Goal: Task Accomplishment & Management: Complete application form

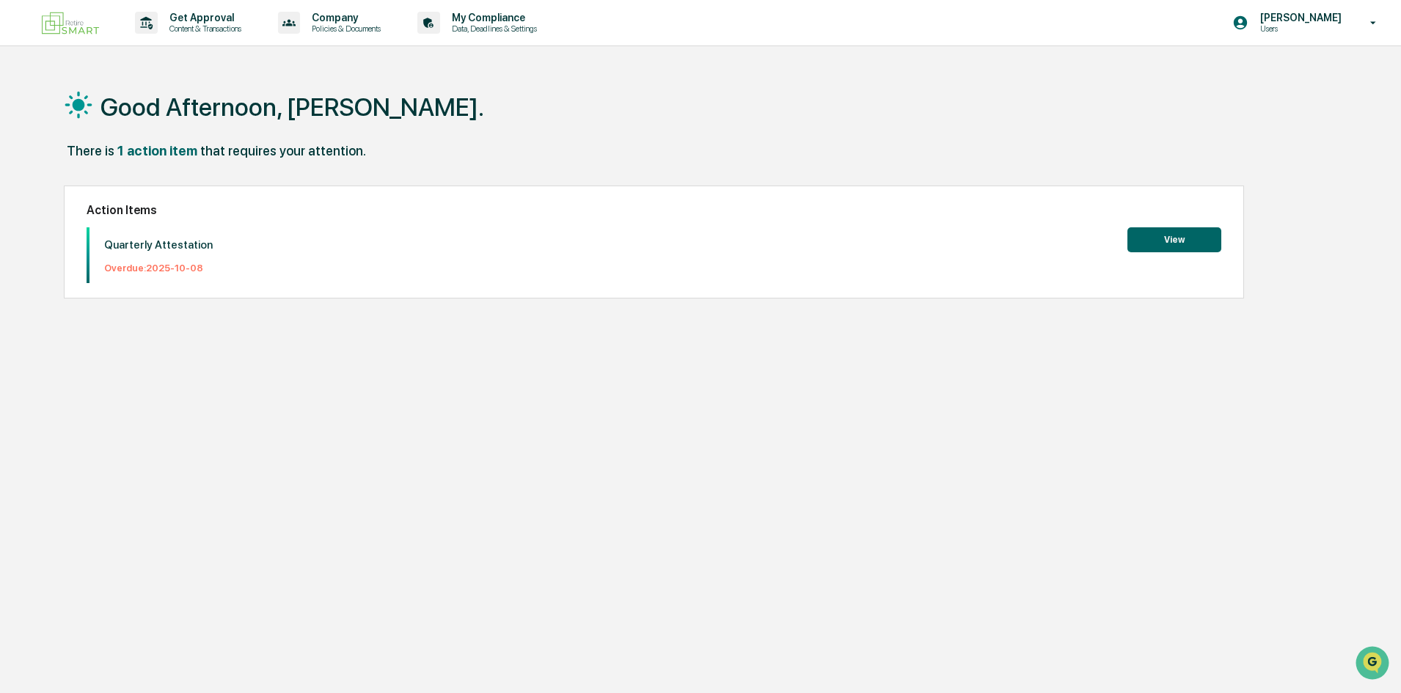
click at [1155, 259] on div "Quarterly Attestation Overdue: [DATE] View" at bounding box center [654, 255] width 1135 height 56
click at [1153, 252] on button "View" at bounding box center [1175, 239] width 94 height 25
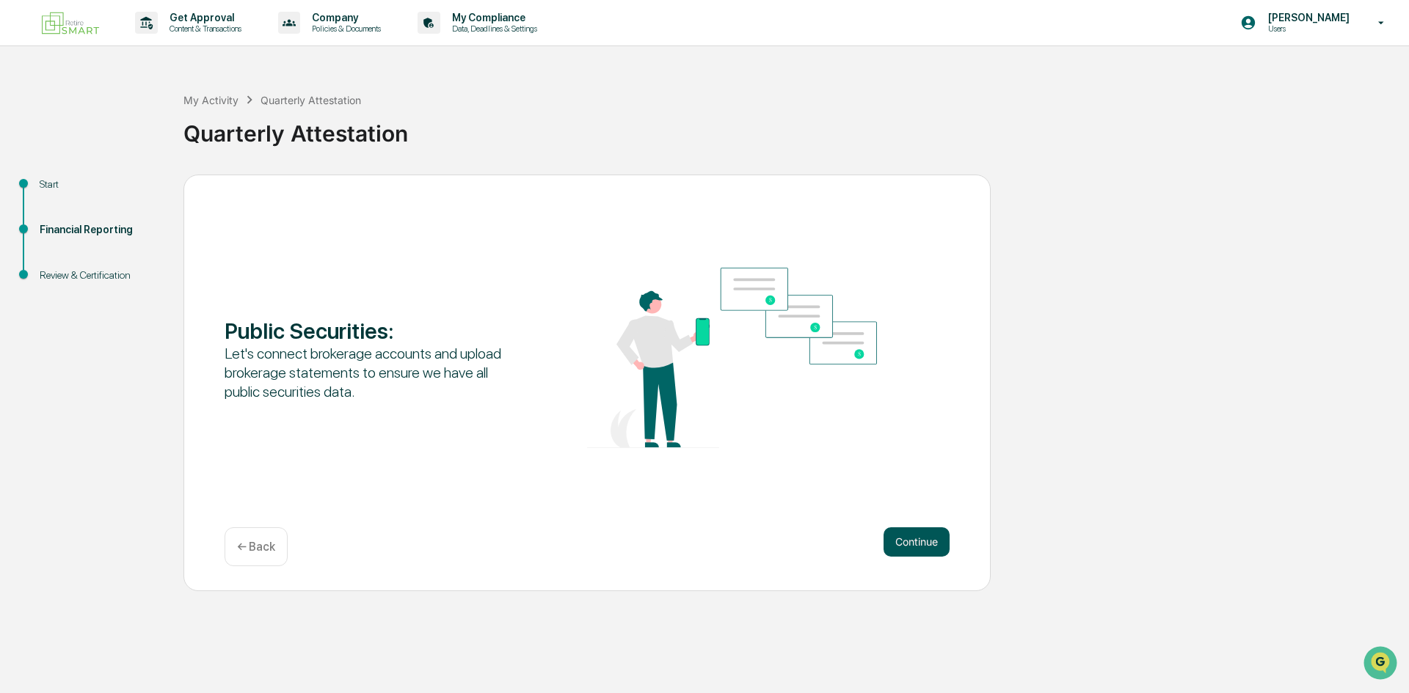
click at [893, 533] on button "Continue" at bounding box center [916, 542] width 66 height 29
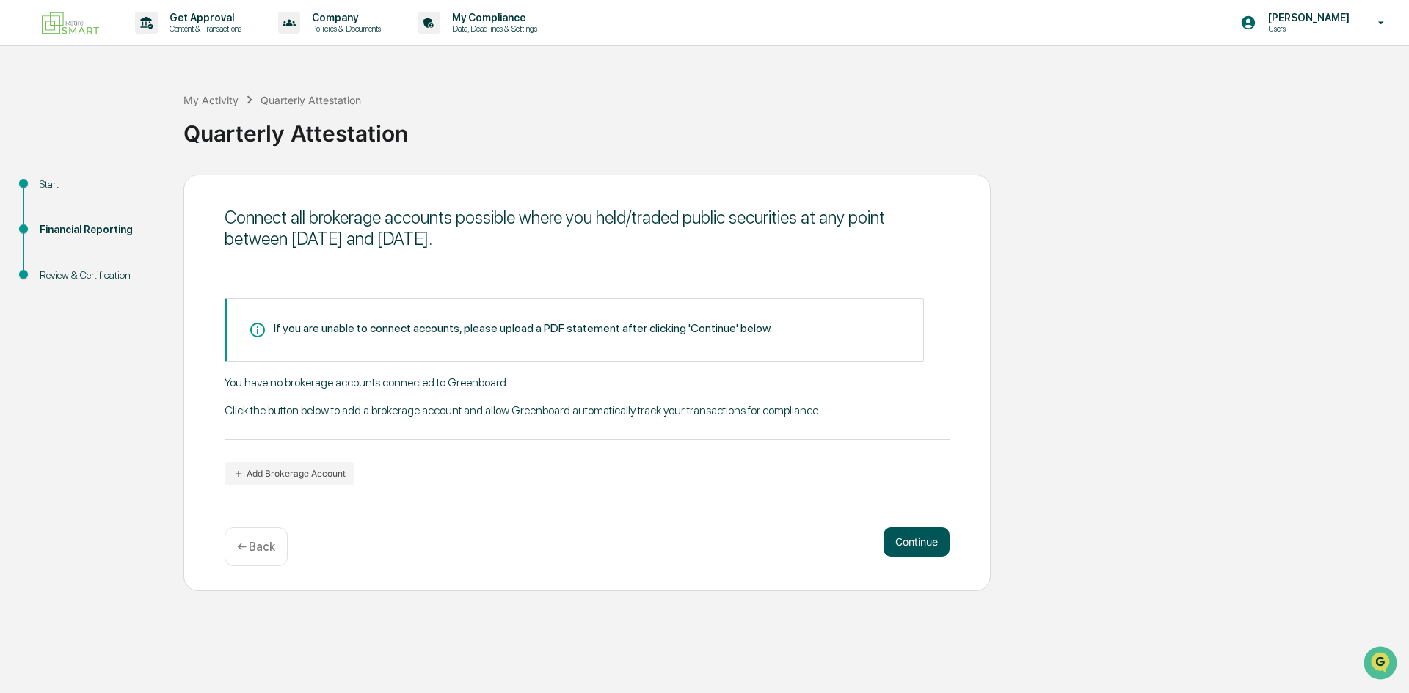
click at [897, 541] on button "Continue" at bounding box center [916, 542] width 66 height 29
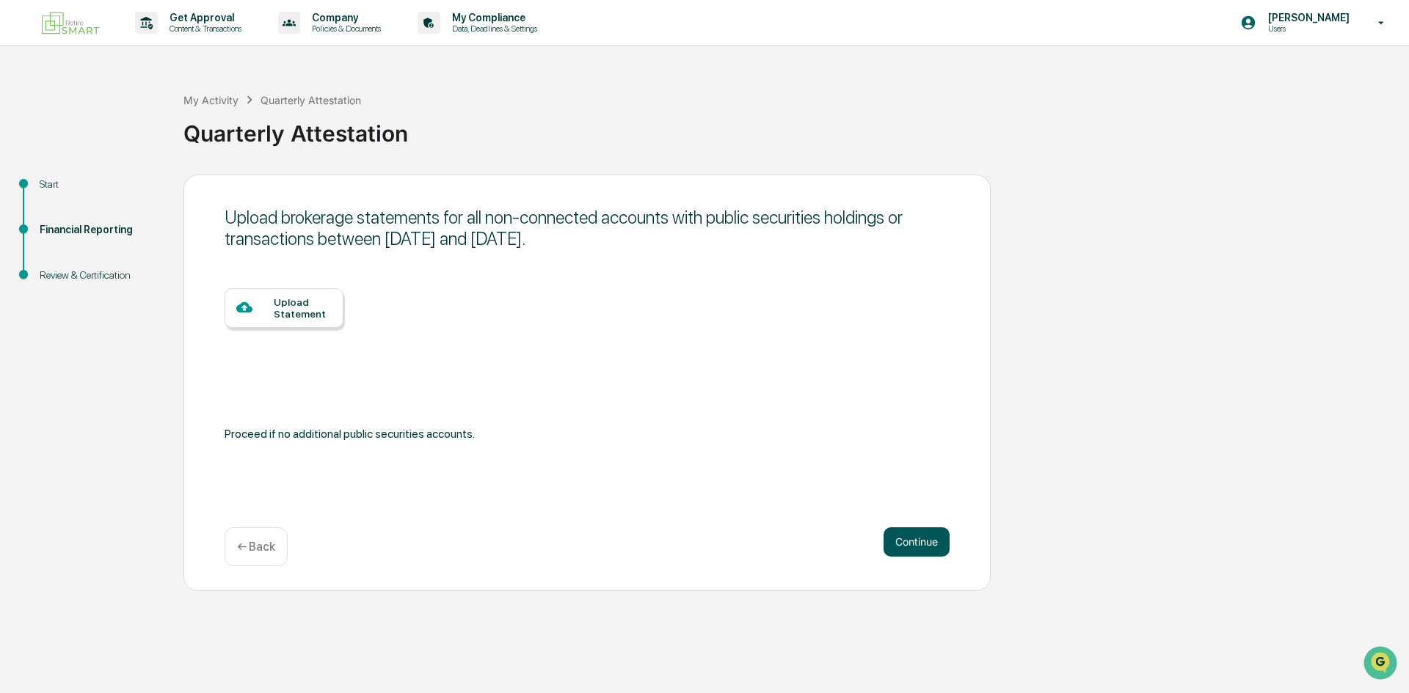
click at [897, 541] on button "Continue" at bounding box center [916, 542] width 66 height 29
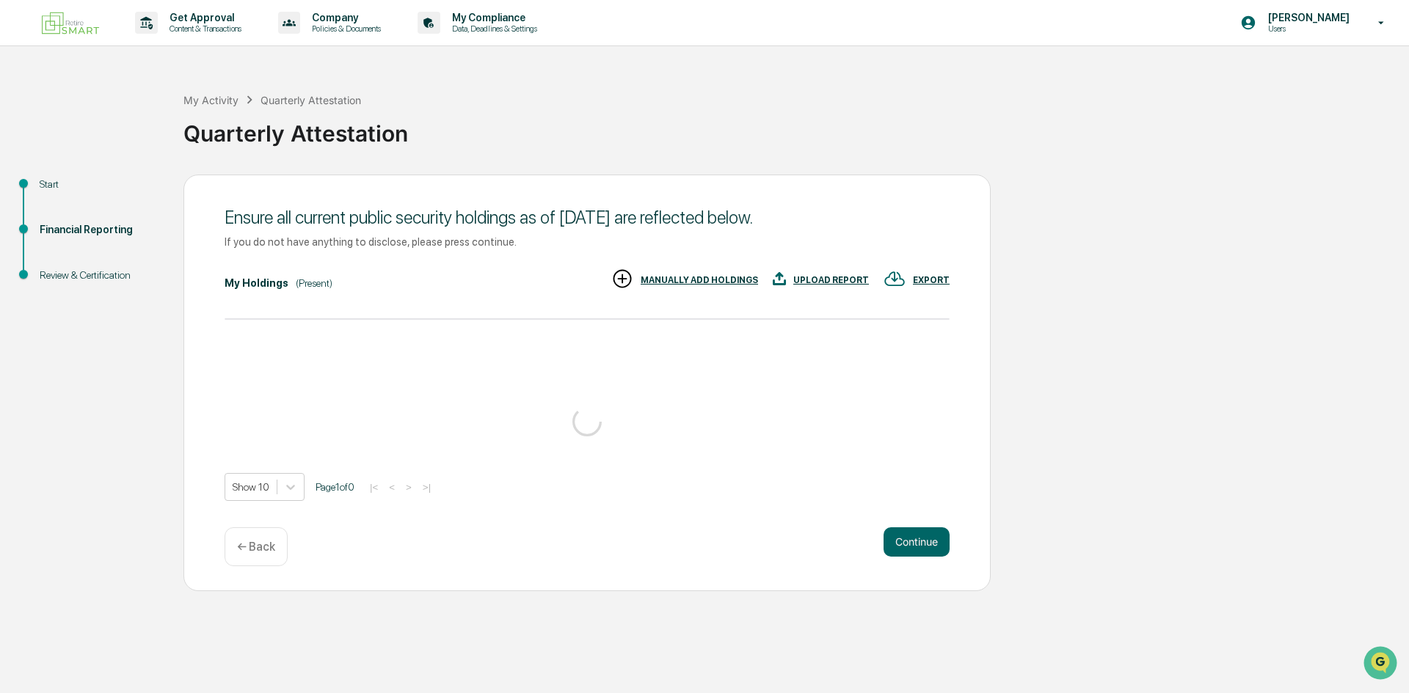
click at [897, 541] on button "Continue" at bounding box center [916, 542] width 66 height 29
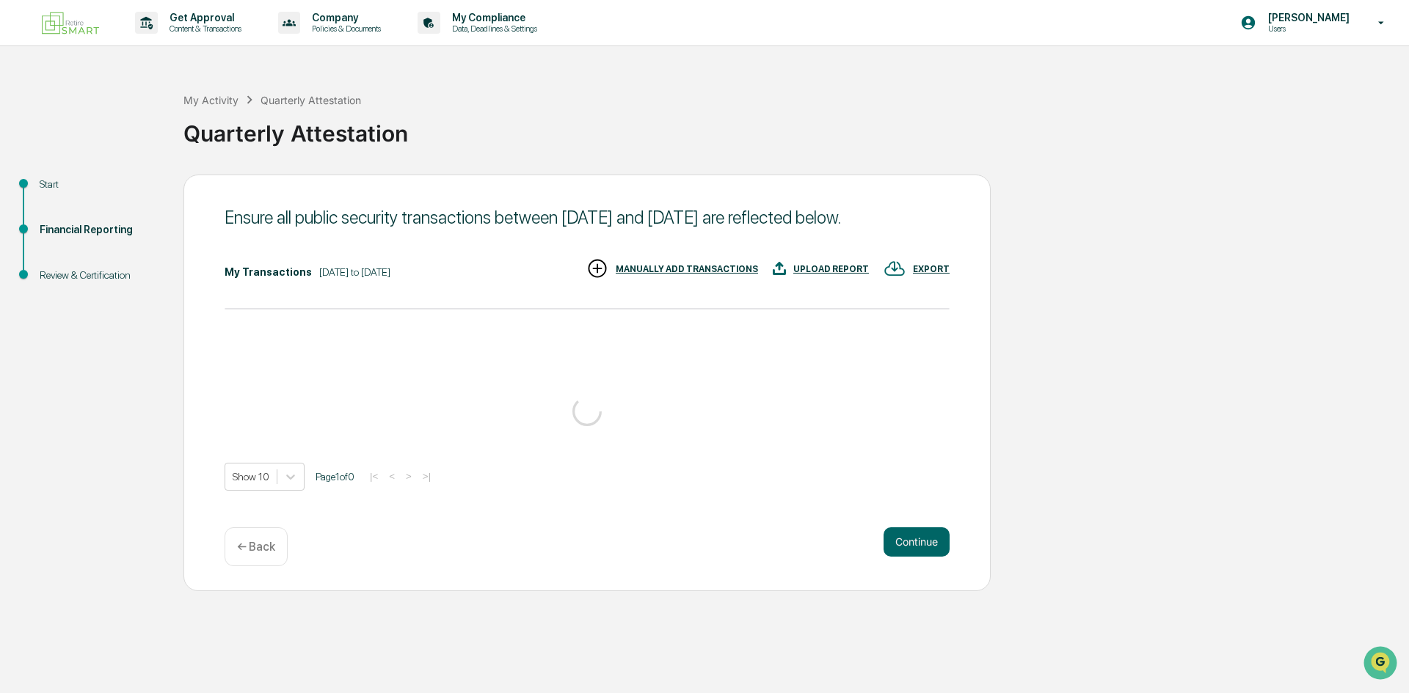
click at [897, 541] on button "Continue" at bounding box center [916, 542] width 66 height 29
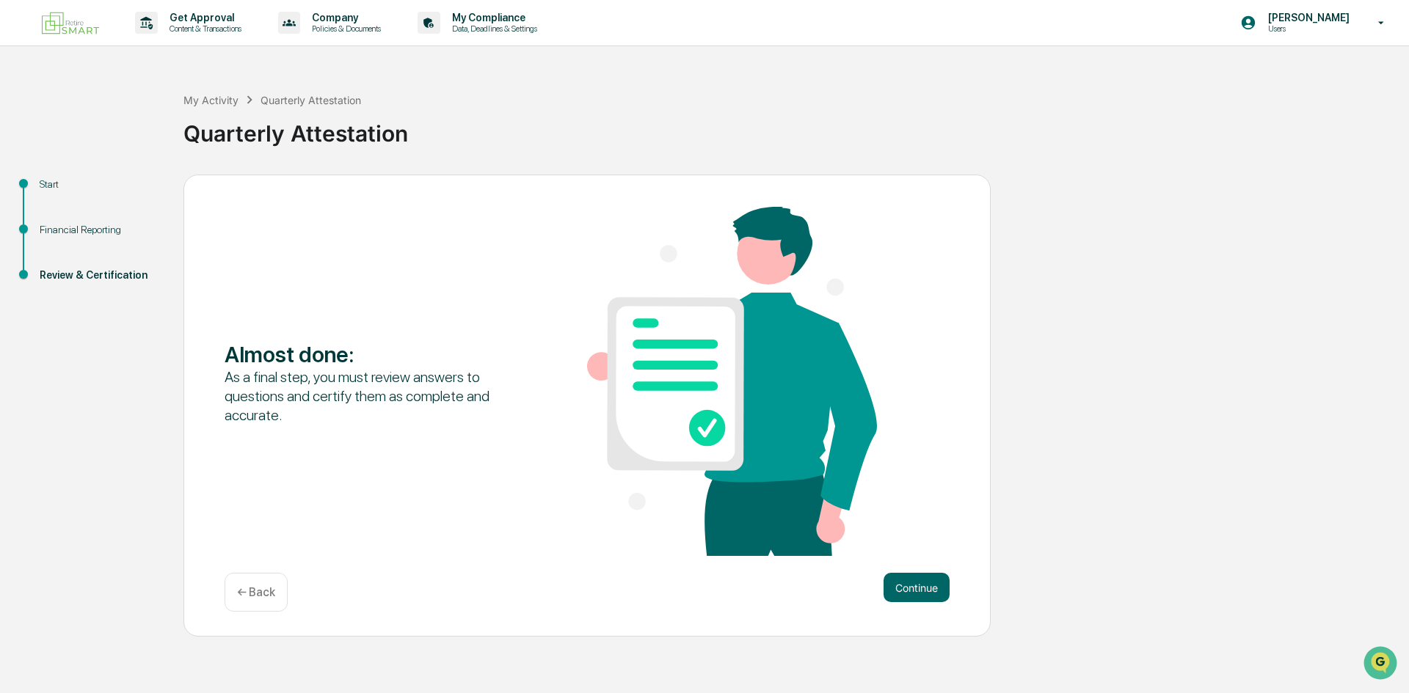
click at [897, 541] on div "Almost done : As a final step, you must review answers to questions and certify…" at bounding box center [587, 383] width 725 height 352
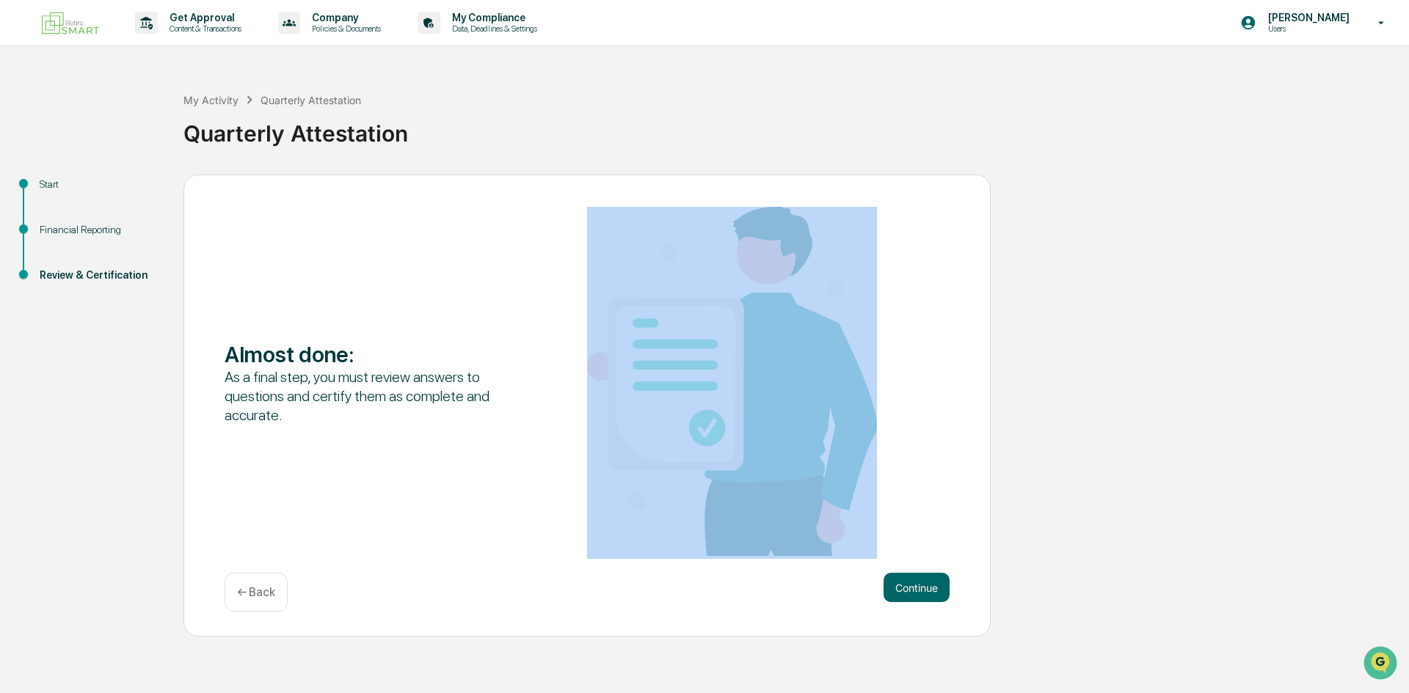
click at [897, 541] on div "Almost done : As a final step, you must review answers to questions and certify…" at bounding box center [587, 383] width 725 height 352
click at [903, 574] on button "Continue" at bounding box center [916, 587] width 66 height 29
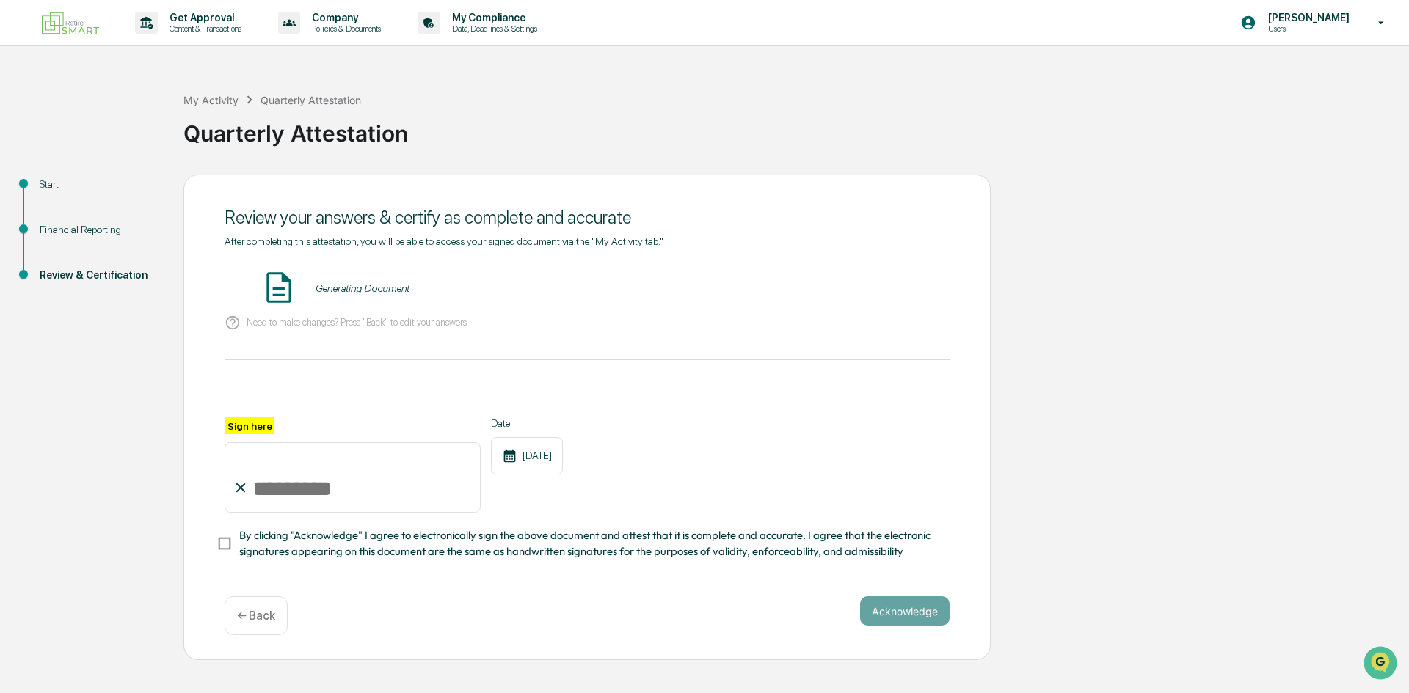
click at [905, 580] on div "After completing this attestation, you will be able to access your signed docum…" at bounding box center [587, 409] width 725 height 347
click at [248, 496] on icon at bounding box center [241, 488] width 16 height 16
click at [269, 489] on input "Sign here" at bounding box center [353, 477] width 256 height 70
type input "**********"
click at [249, 565] on div "**********" at bounding box center [587, 409] width 725 height 347
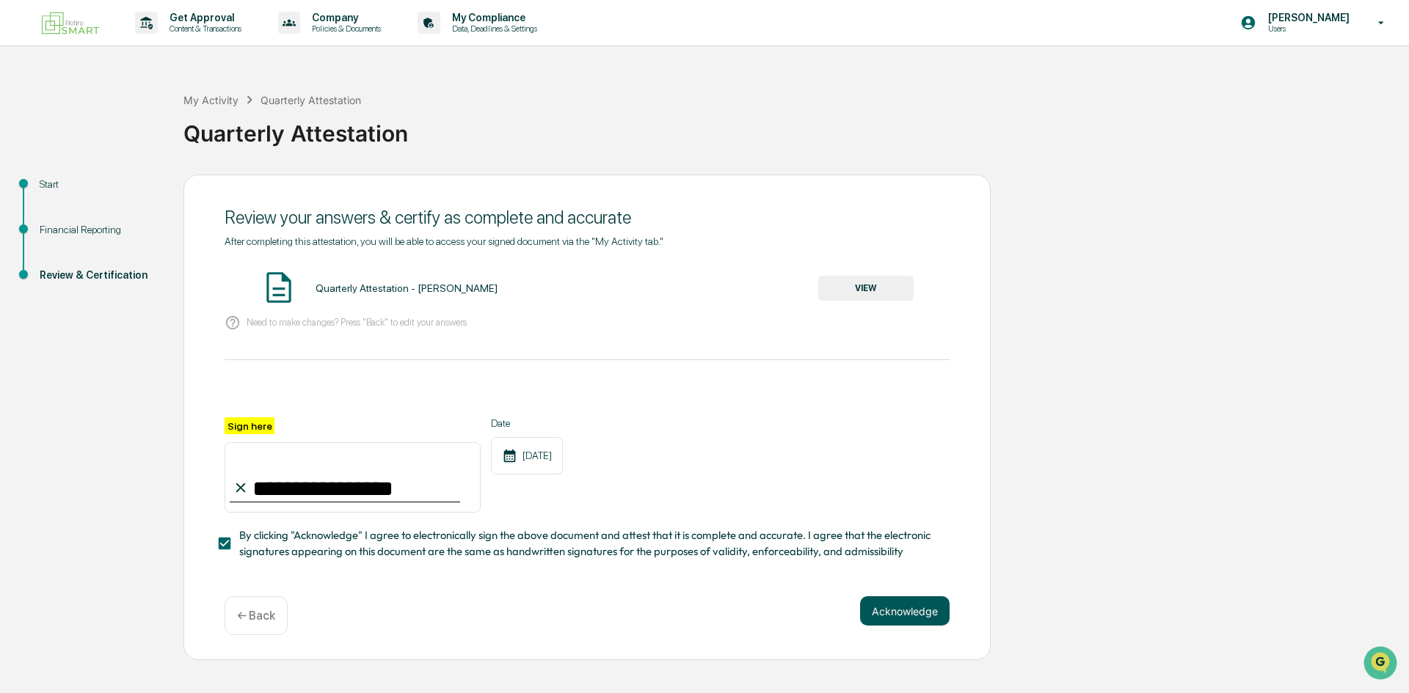
click at [878, 625] on button "Acknowledge" at bounding box center [905, 611] width 90 height 29
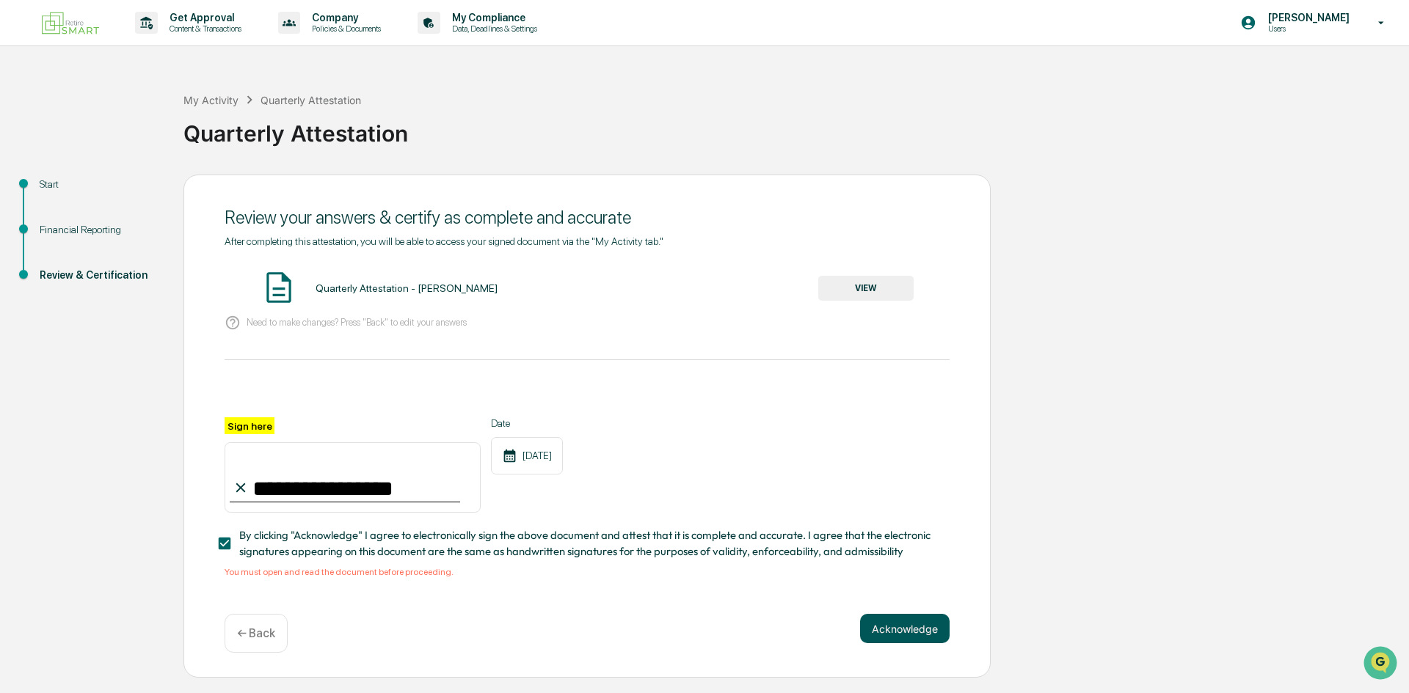
click at [885, 624] on button "Acknowledge" at bounding box center [905, 628] width 90 height 29
click at [882, 638] on button "Acknowledge" at bounding box center [905, 628] width 90 height 29
click at [862, 294] on button "VIEW" at bounding box center [865, 288] width 95 height 25
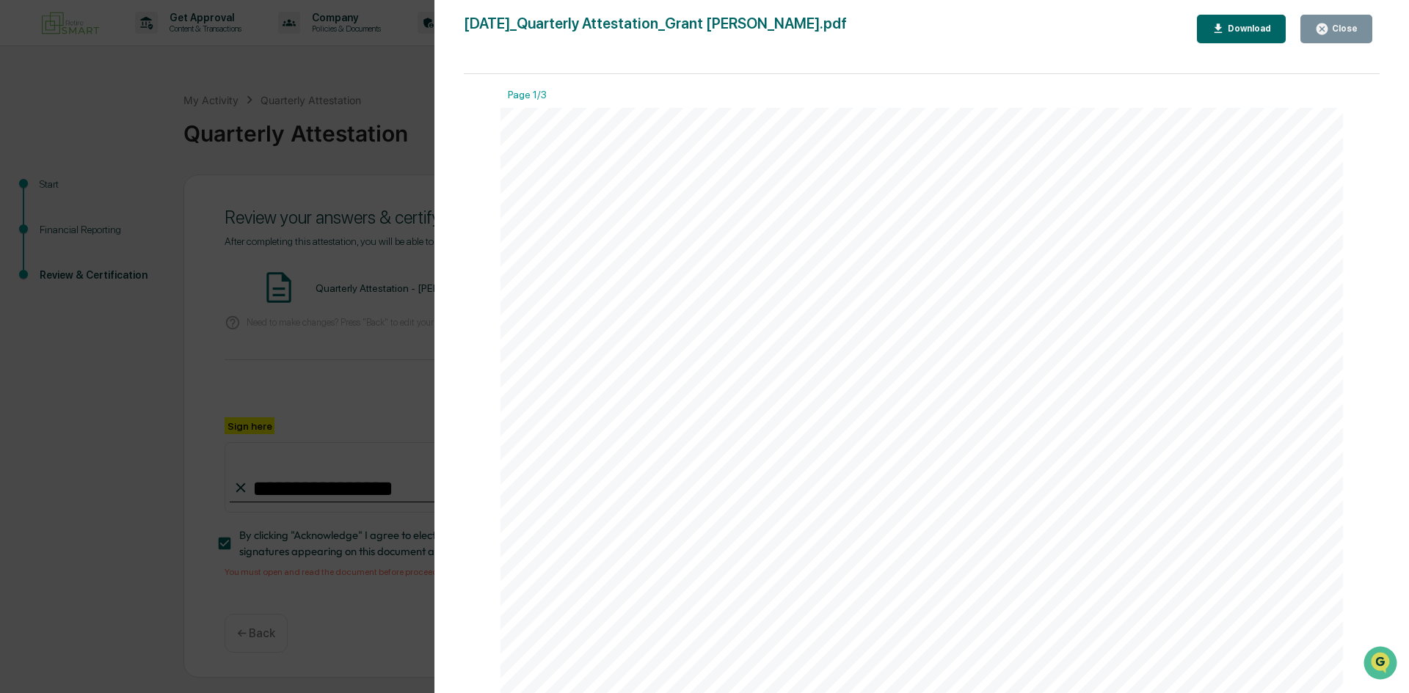
click at [1335, 25] on div "Close" at bounding box center [1343, 28] width 29 height 10
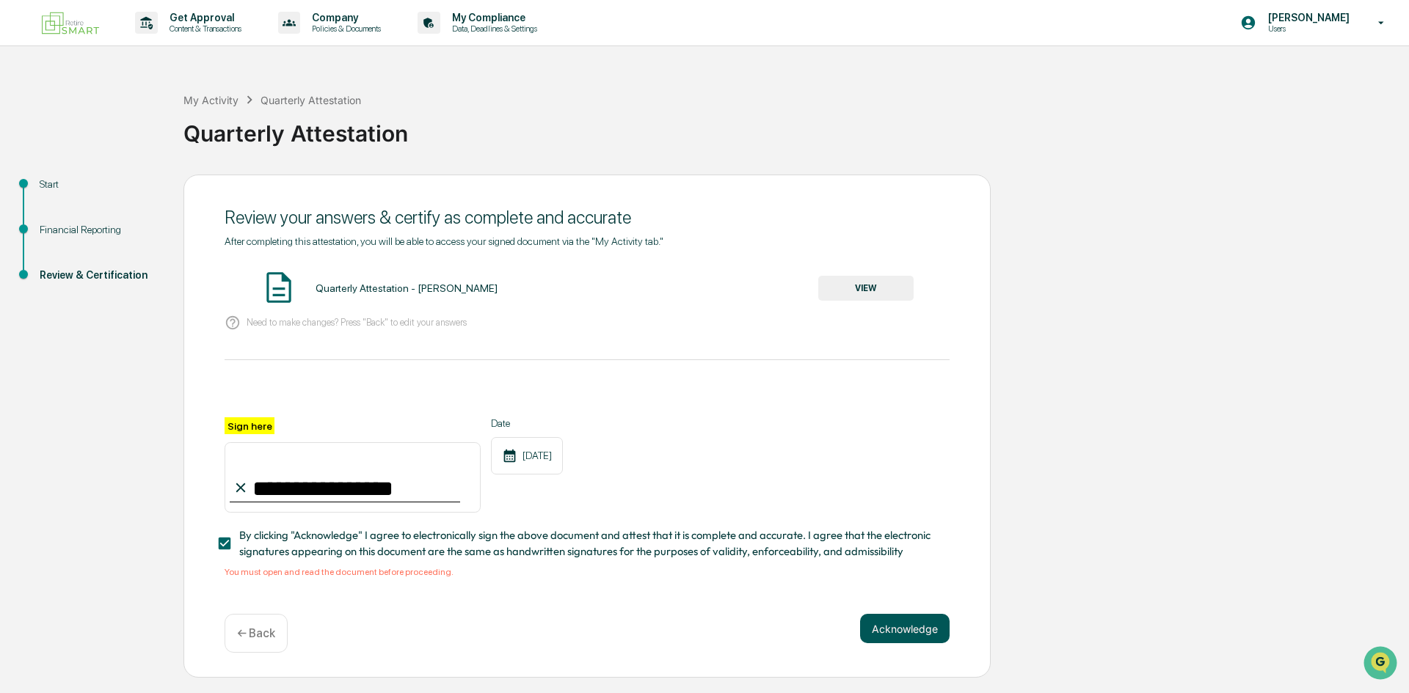
click at [868, 638] on button "Acknowledge" at bounding box center [905, 628] width 90 height 29
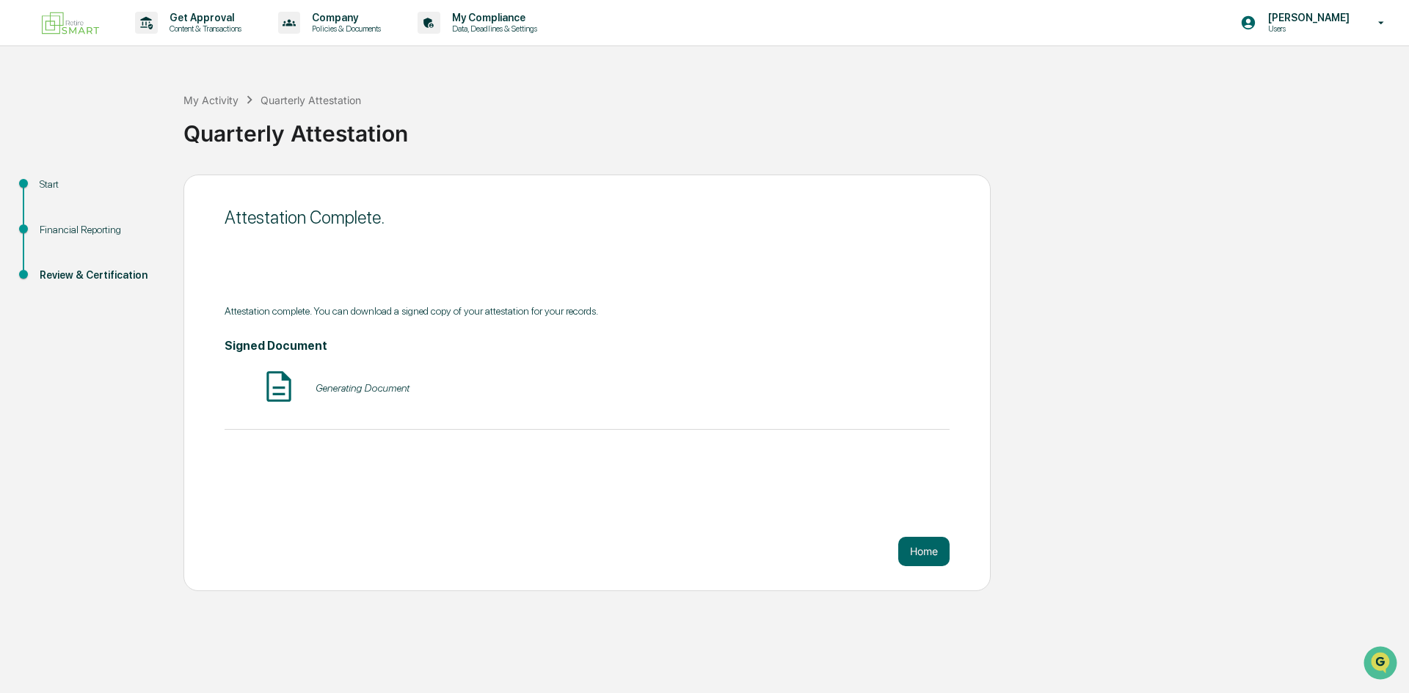
click at [599, 396] on div "Generating Document" at bounding box center [587, 387] width 725 height 39
click at [928, 551] on button "Home" at bounding box center [923, 551] width 51 height 29
